Goal: Information Seeking & Learning: Learn about a topic

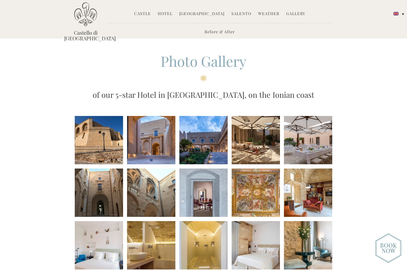
click at [237, 14] on link "Salento" at bounding box center [241, 14] width 20 height 7
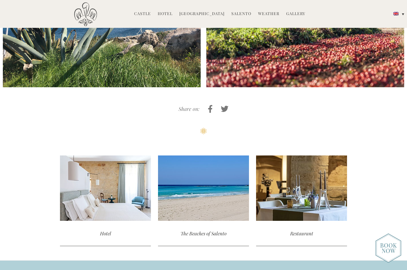
scroll to position [1818, 0]
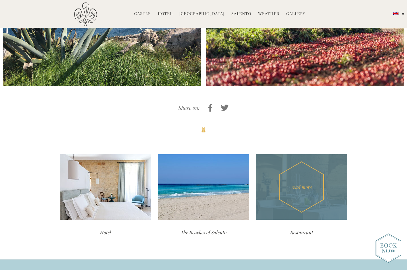
click at [294, 154] on div "read more" at bounding box center [301, 186] width 91 height 65
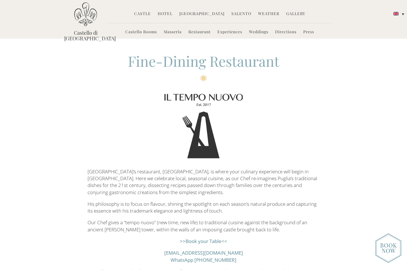
click at [167, 14] on link "Hotel" at bounding box center [165, 14] width 15 height 7
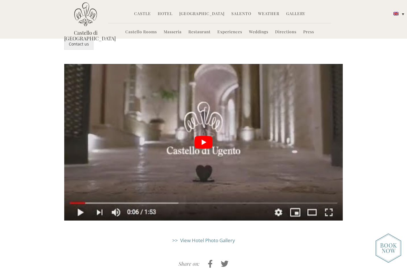
scroll to position [1310, 0]
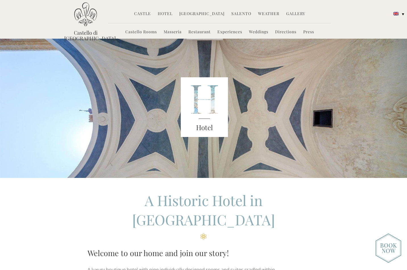
click at [385, 248] on img at bounding box center [388, 248] width 26 height 30
